Goal: Information Seeking & Learning: Learn about a topic

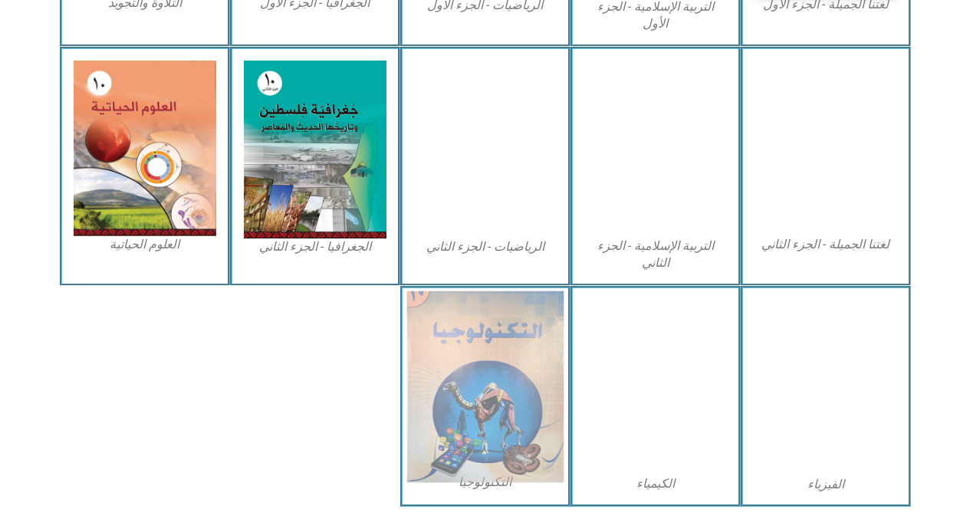
scroll to position [727, 0]
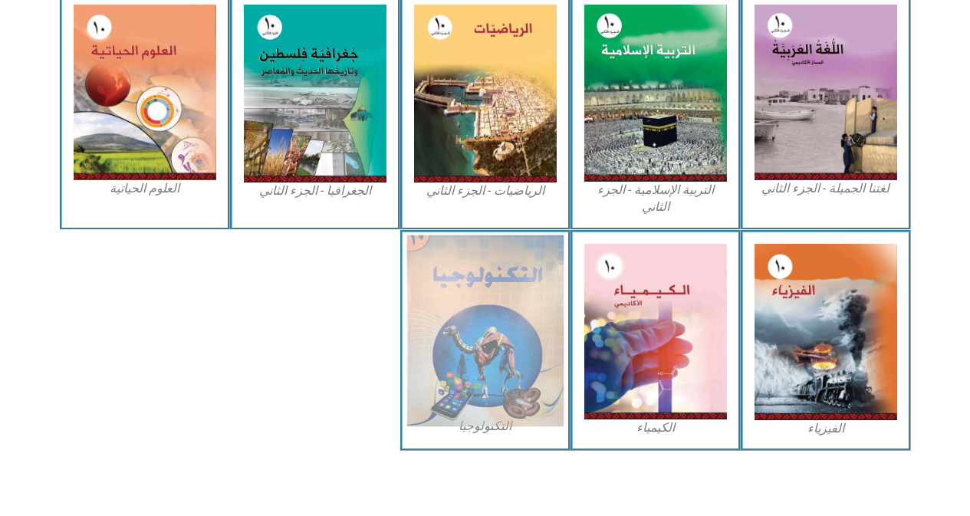
click at [525, 312] on img at bounding box center [485, 331] width 157 height 192
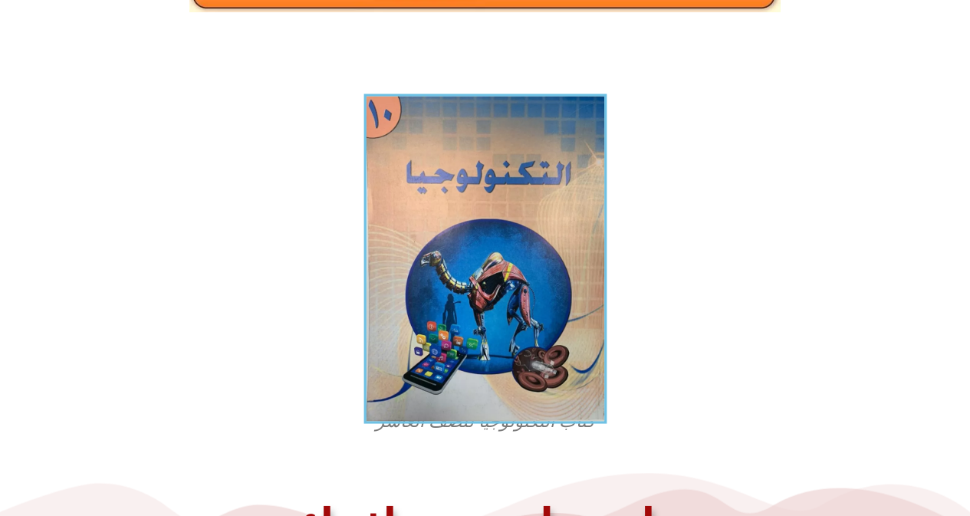
scroll to position [297, 0]
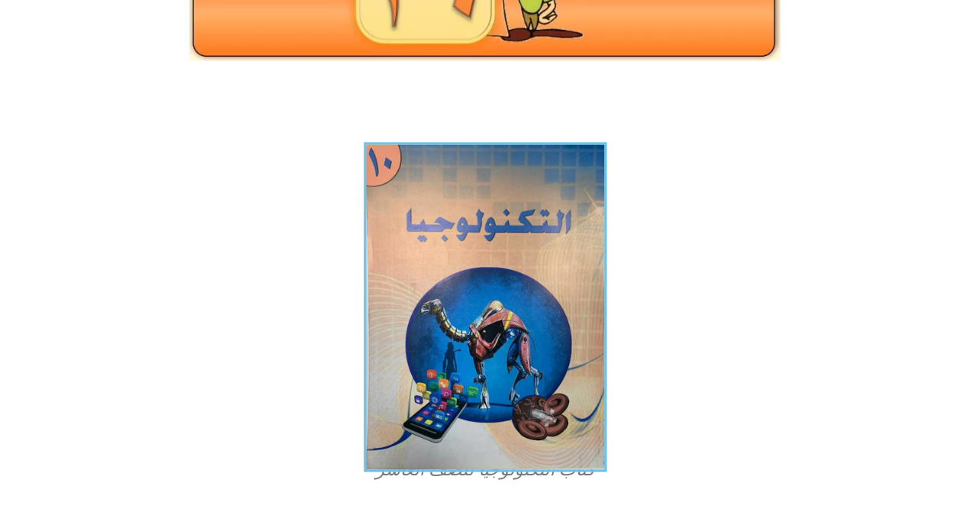
click at [507, 243] on img at bounding box center [485, 307] width 243 height 330
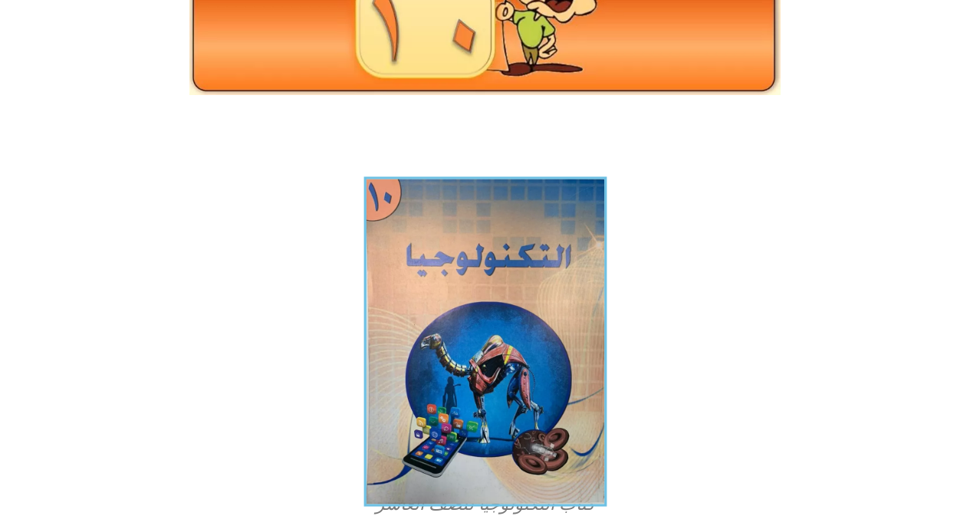
scroll to position [220, 0]
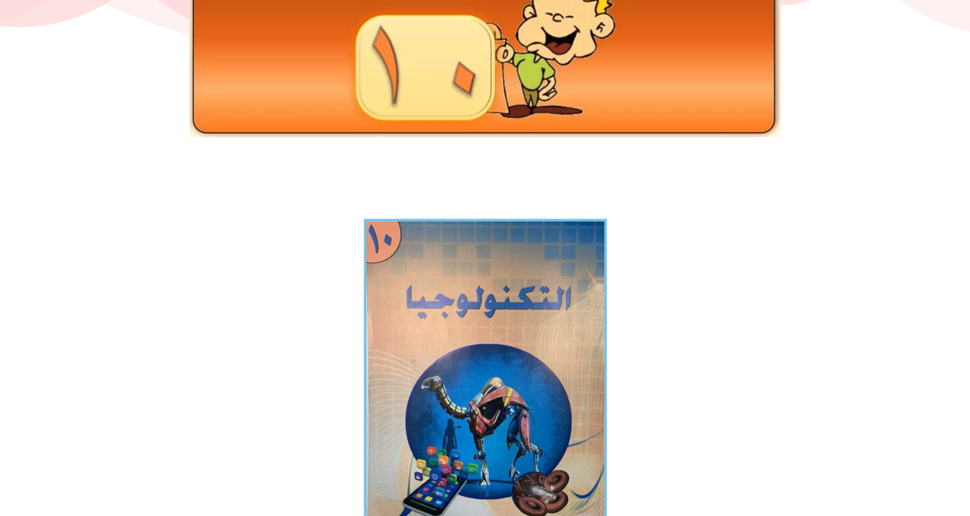
click at [529, 374] on img at bounding box center [485, 384] width 243 height 330
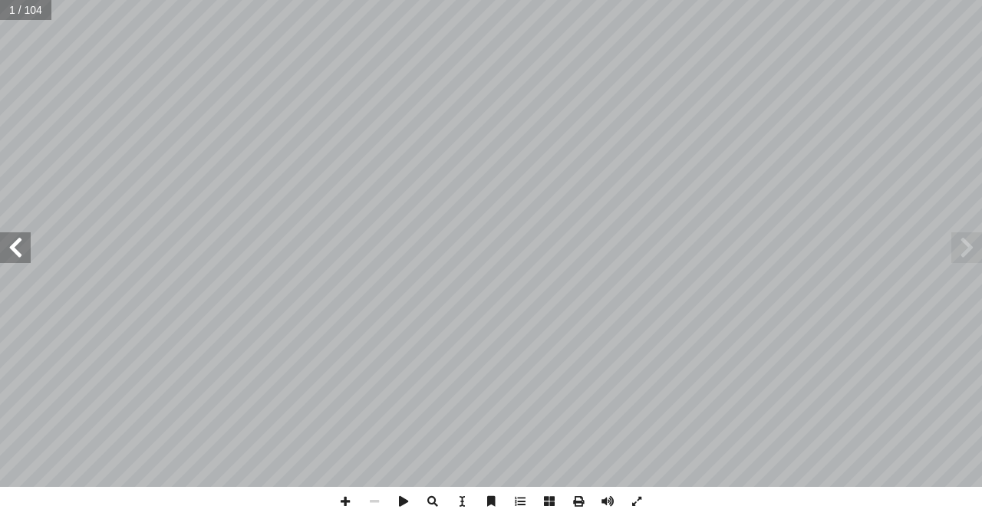
click at [16, 245] on span at bounding box center [15, 247] width 31 height 31
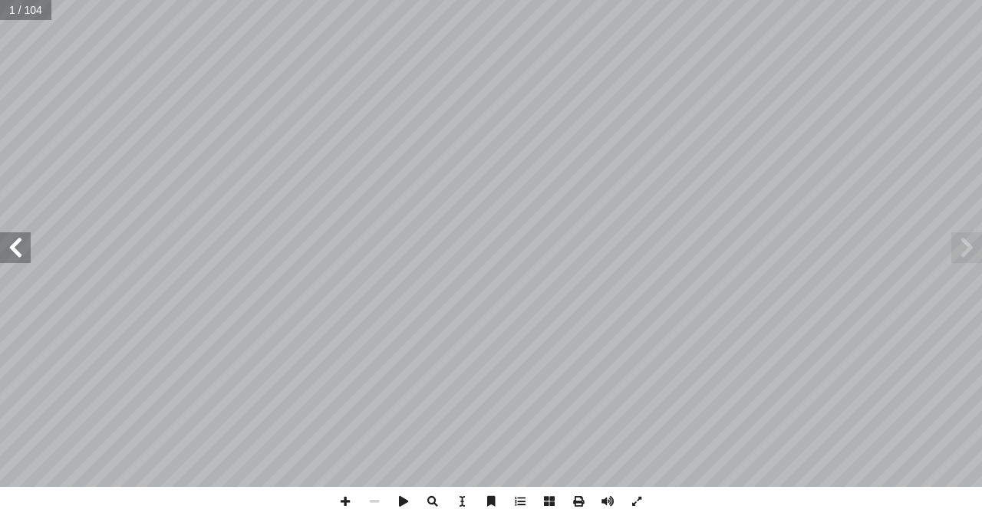
click at [16, 245] on span at bounding box center [15, 247] width 31 height 31
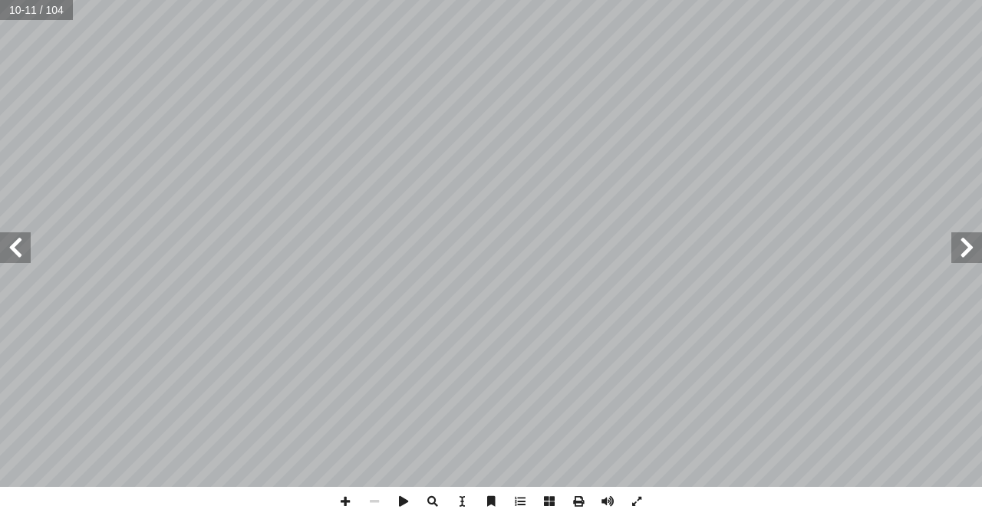
click at [16, 245] on span at bounding box center [15, 247] width 31 height 31
click at [14, 248] on span at bounding box center [15, 247] width 31 height 31
click at [14, 249] on span at bounding box center [15, 247] width 31 height 31
click at [973, 244] on span at bounding box center [966, 247] width 31 height 31
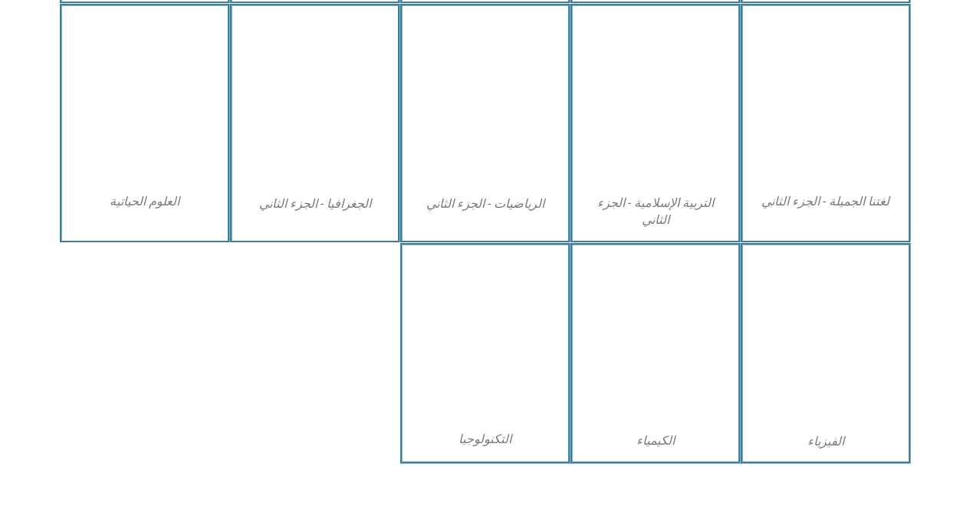
scroll to position [727, 0]
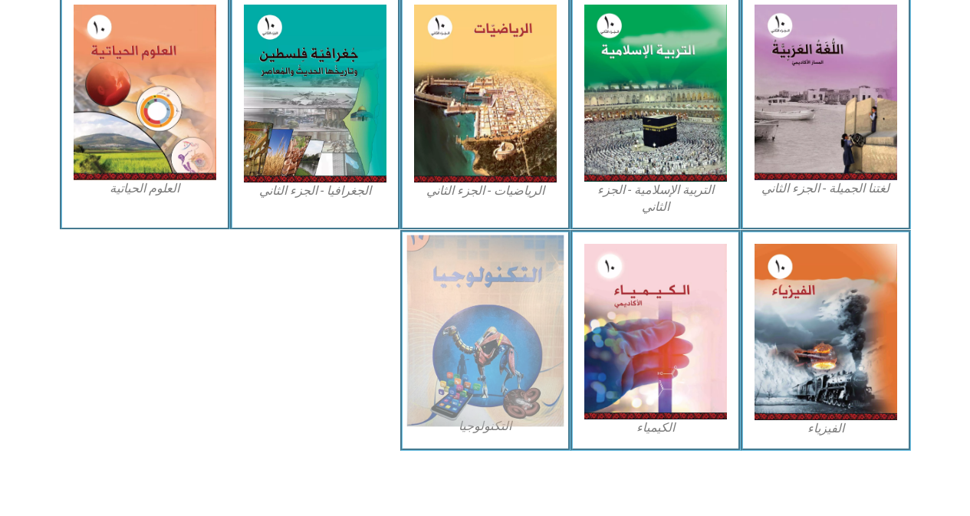
click at [515, 341] on img at bounding box center [485, 331] width 157 height 192
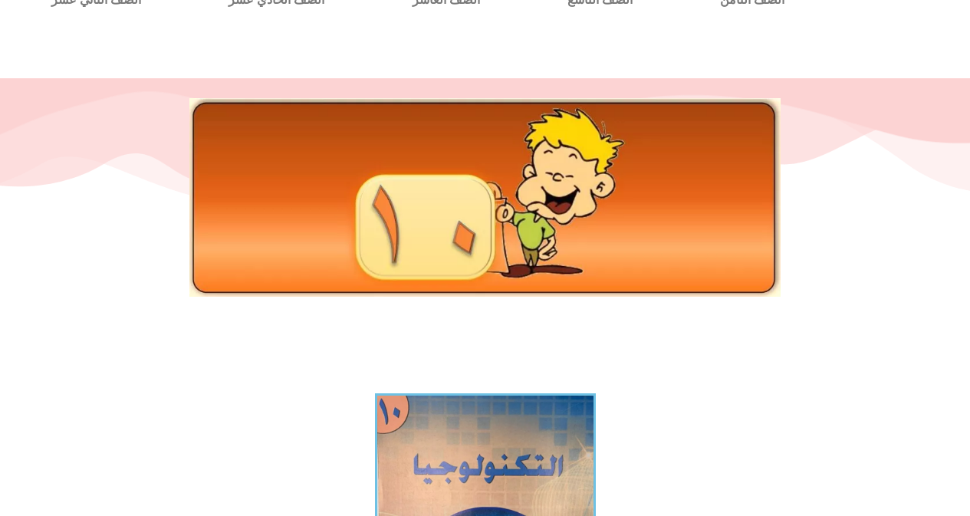
scroll to position [230, 0]
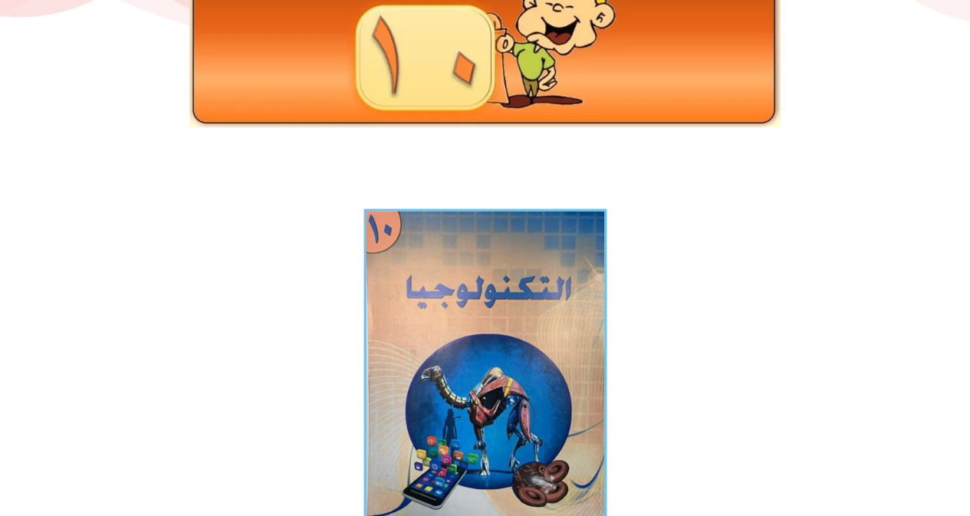
click at [522, 324] on img at bounding box center [485, 374] width 243 height 330
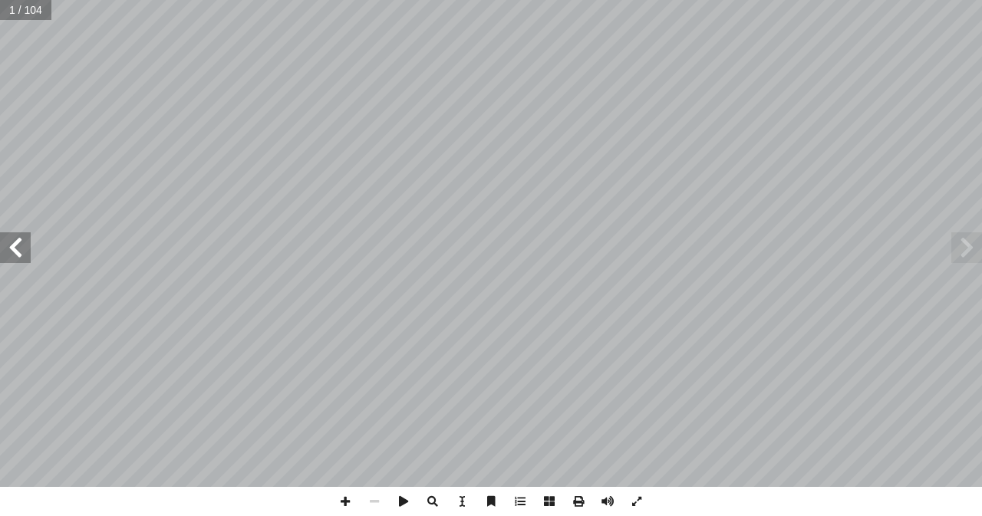
click at [18, 245] on span at bounding box center [15, 247] width 31 height 31
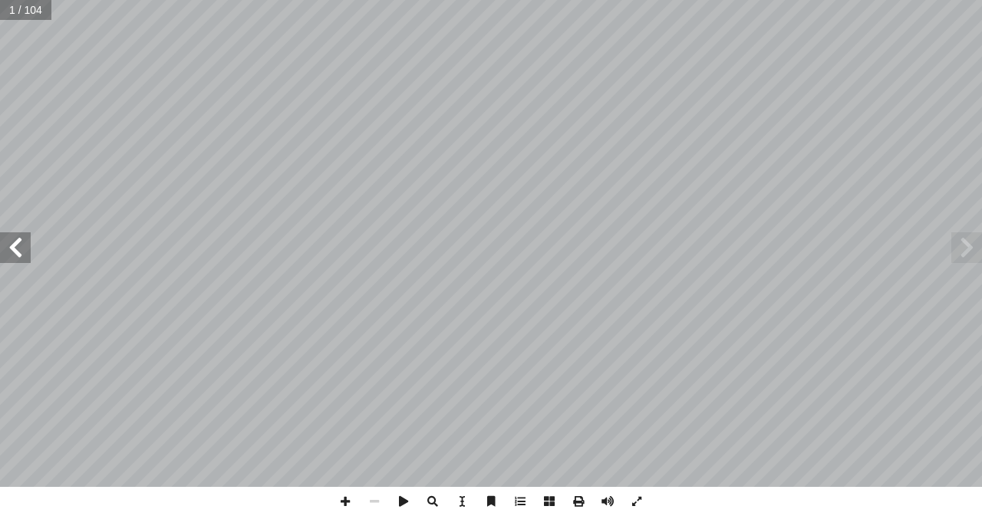
click at [18, 245] on span at bounding box center [15, 247] width 31 height 31
click at [21, 240] on span at bounding box center [15, 247] width 31 height 31
click at [21, 236] on span at bounding box center [15, 247] width 31 height 31
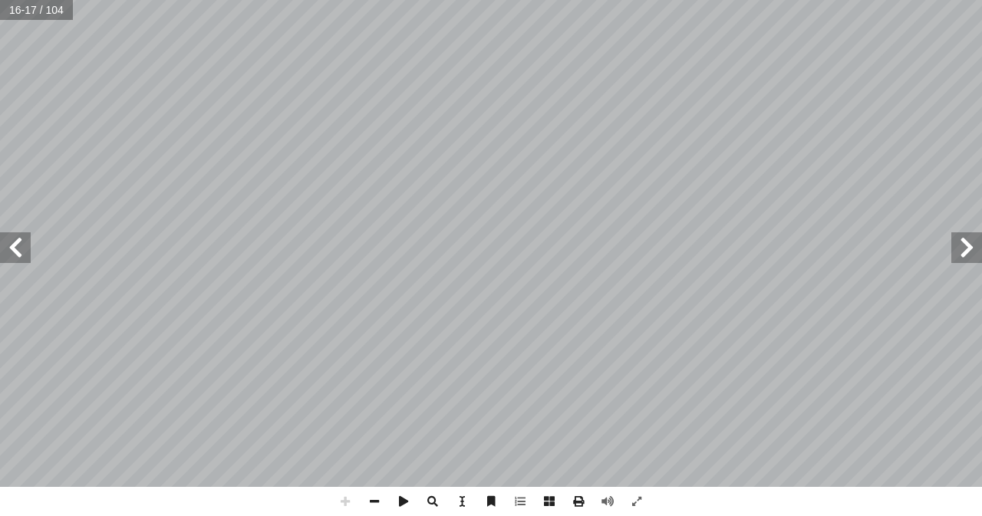
click at [338, 387] on div "الوحدة الأولى: المعلومات الرقمية في قواعد البيانات 12 نشاط 1:2:1 اقرأ النص الآت…" at bounding box center [491, 258] width 982 height 516
